Goal: Task Accomplishment & Management: Complete application form

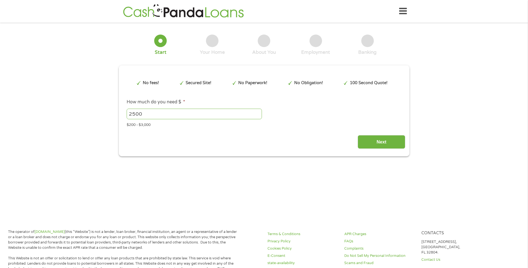
type input "CjwKCAjw89jGBhB0EiwA2o1On6wAX_xV0dOvHb6S_EWRepjkVf39h72hKwRMulHmwwbQYuFq60Pw2Ro…"
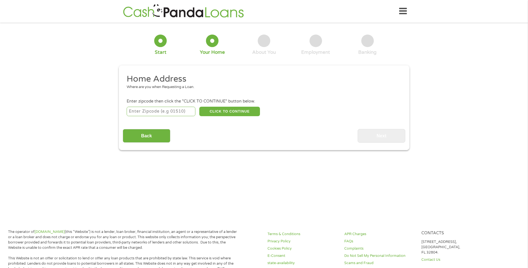
click at [158, 112] on input "number" at bounding box center [161, 111] width 69 height 9
type input "32533"
click at [235, 107] on button "CLICK TO CONTINUE" at bounding box center [229, 111] width 61 height 9
type input "32533"
type input "Cantonment"
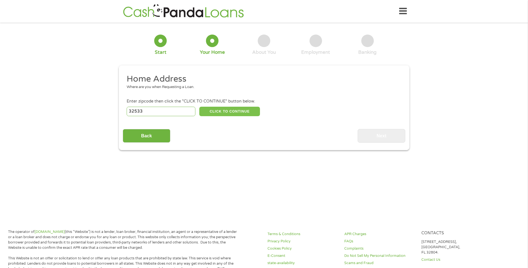
select select "[US_STATE]"
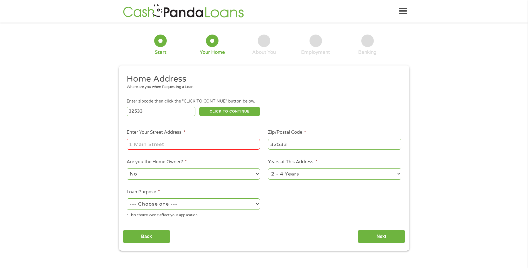
click at [165, 144] on input "Enter Your Street Address *" at bounding box center [193, 144] width 133 height 11
type input "1100 Longview Court"
select select "yes"
select select "60months"
click at [191, 204] on select "--- Choose one --- Pay Bills Debt Consolidation Home Improvement Major Purchase…" at bounding box center [193, 203] width 133 height 11
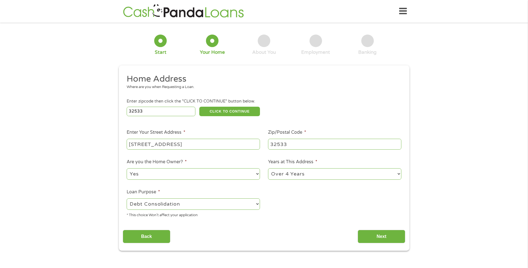
click at [127, 198] on select "--- Choose one --- Pay Bills Debt Consolidation Home Improvement Major Purchase…" at bounding box center [193, 203] width 133 height 11
click at [150, 201] on select "--- Choose one --- Pay Bills Debt Consolidation Home Improvement Major Purchase…" at bounding box center [193, 203] width 133 height 11
select select "paybills"
click at [127, 198] on select "--- Choose one --- Pay Bills Debt Consolidation Home Improvement Major Purchase…" at bounding box center [193, 203] width 133 height 11
click at [376, 233] on input "Next" at bounding box center [382, 237] width 48 height 14
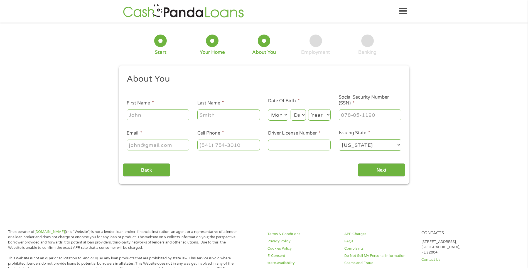
scroll to position [2, 2]
click at [172, 112] on input "First Name *" at bounding box center [158, 114] width 63 height 11
type input "Kenneth"
type input "Repine"
select select "3"
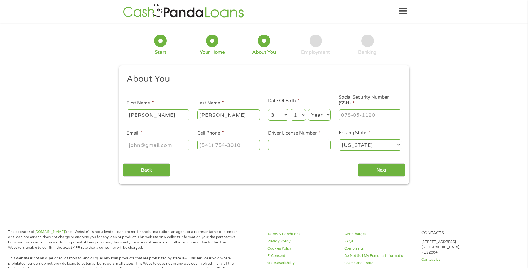
select select "19"
select select "1976"
type input "265-93-7472"
type input "coachrepine@gmail.com"
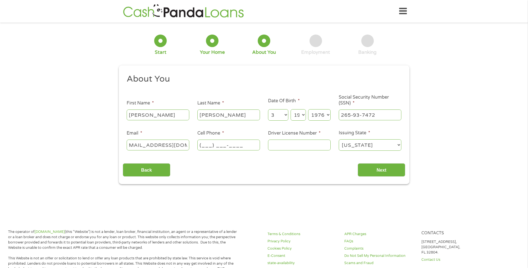
scroll to position [0, 0]
type input "(850) 418-9323"
type input "R150513760990"
click at [366, 168] on input "Next" at bounding box center [382, 170] width 48 height 14
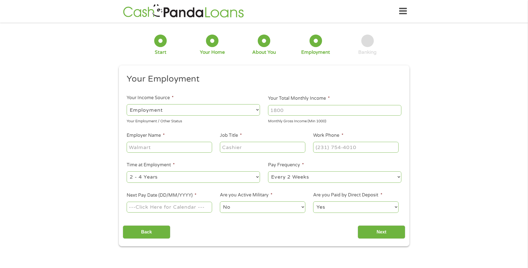
click at [292, 112] on input "Your Total Monthly Income *" at bounding box center [334, 110] width 133 height 11
type input "6250"
click at [174, 145] on input "Employer Name *" at bounding box center [169, 147] width 85 height 11
type input "MKS2 Technologies"
type input "Systems Engineer"
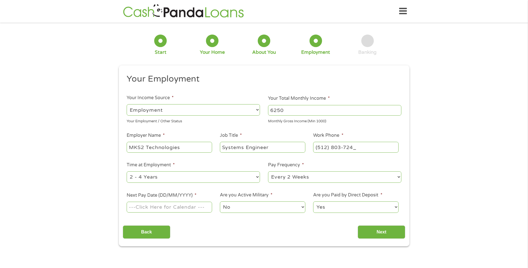
type input "(512) 803-7240"
select select "60months"
select select "semimonthly"
type input "07/10/2025"
click at [367, 231] on input "Next" at bounding box center [382, 232] width 48 height 14
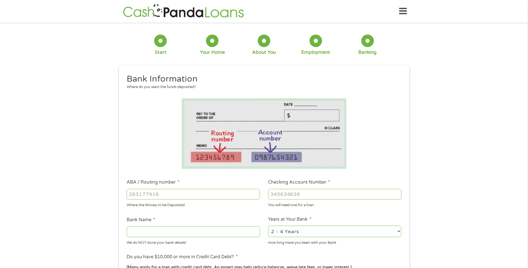
click at [173, 197] on input "ABA / Routing number *" at bounding box center [193, 194] width 133 height 11
type input "263281679"
type input "GULF WINDS FCU"
type input "1900001142763"
select select "60months"
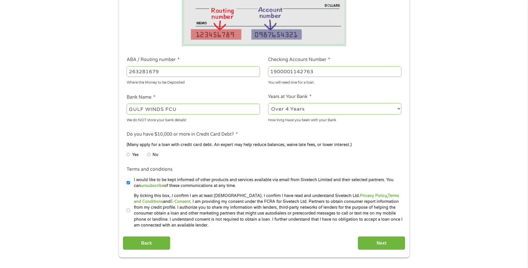
scroll to position [157, 0]
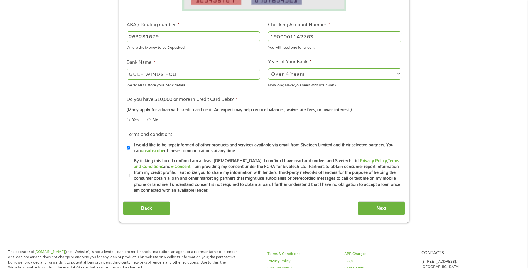
click at [149, 119] on input "No" at bounding box center [148, 119] width 3 height 9
radio input "true"
click at [129, 149] on input "I would like to be kept informed of other products and services available via e…" at bounding box center [128, 147] width 3 height 9
checkbox input "false"
click at [127, 175] on input "By ticking this box, I confirm I am at least 18 years old. I confirm I have rea…" at bounding box center [128, 175] width 3 height 9
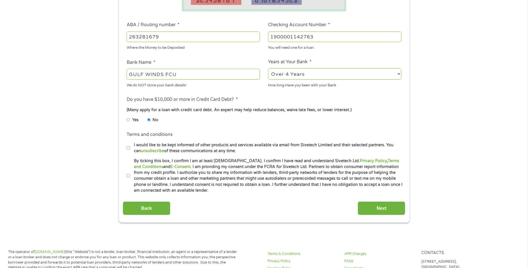
checkbox input "true"
click at [369, 209] on input "Next" at bounding box center [382, 208] width 48 height 14
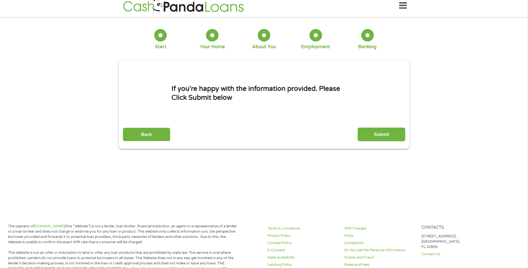
scroll to position [0, 0]
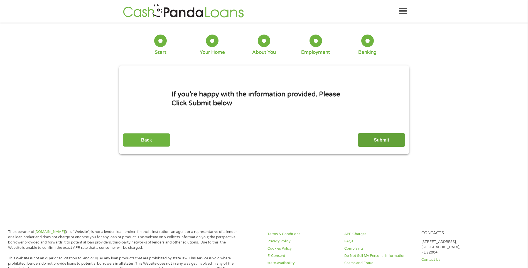
click at [381, 139] on input "Submit" at bounding box center [382, 140] width 48 height 14
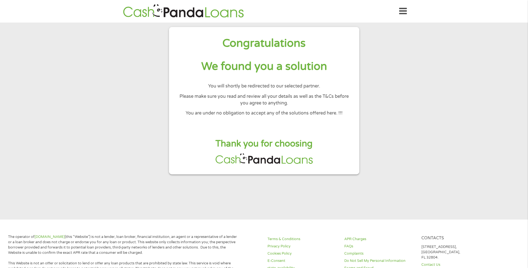
click at [401, 12] on icon at bounding box center [403, 11] width 8 height 14
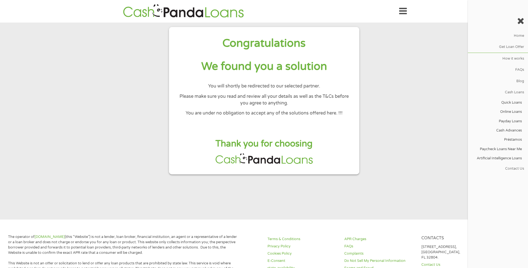
click at [408, 89] on section "Congratulations We found you a solution You will shortly be redirected to our s…" at bounding box center [264, 121] width 528 height 197
click at [518, 19] on icon at bounding box center [520, 20] width 7 height 9
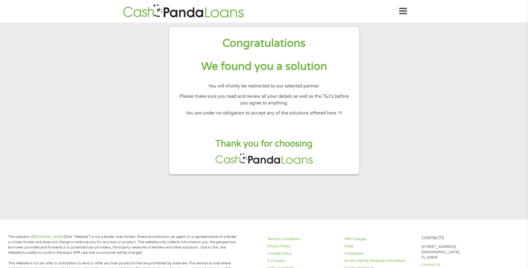
click at [406, 9] on icon at bounding box center [403, 11] width 8 height 14
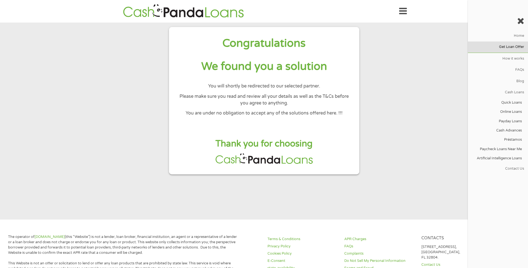
click at [479, 49] on link "Get Loan Offer" at bounding box center [498, 46] width 60 height 11
click at [379, 43] on section "Congratulations We found you a solution You will shortly be redirected to our s…" at bounding box center [264, 121] width 528 height 197
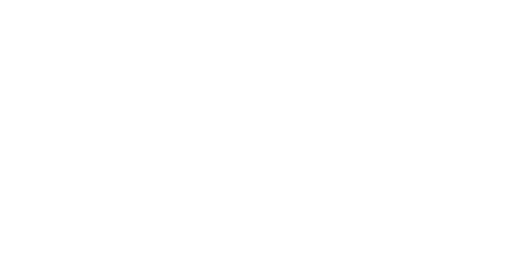
type input "CjwKCAjw89jGBhB0EiwA2o1On6wAX_xV0dOvHb6S_EWRepjkVf39h72hKwRMulHmwwbQYuFq60Pw2Ro…"
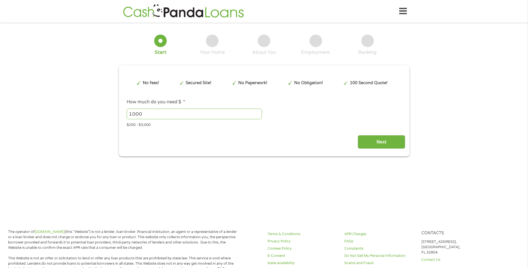
type input "CjwKCAjw89jGBhB0EiwA2o1On6wAX_xV0dOvHb6S_EWRepjkVf39h72hKwRMulHmwwbQYuFq60Pw2Ro…"
